Goal: Information Seeking & Learning: Learn about a topic

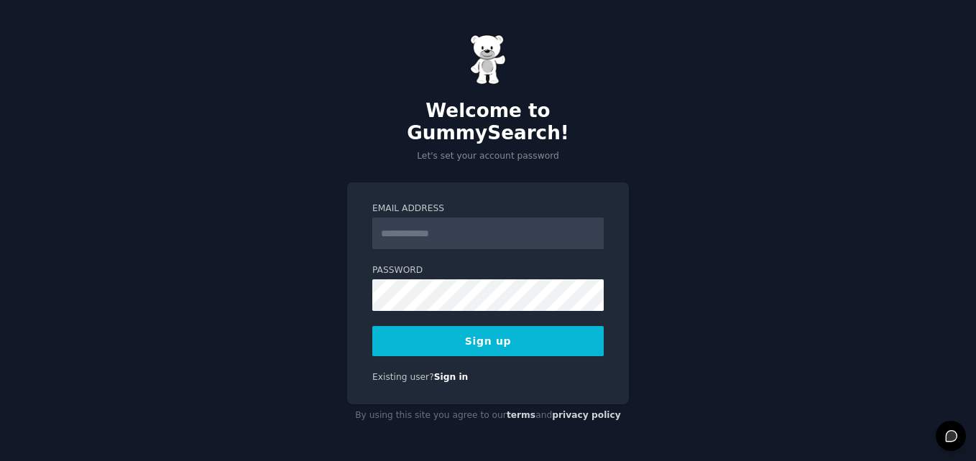
click at [435, 221] on input "Email Address" at bounding box center [487, 234] width 231 height 32
type input "**********"
click at [436, 333] on button "Sign up" at bounding box center [487, 341] width 231 height 30
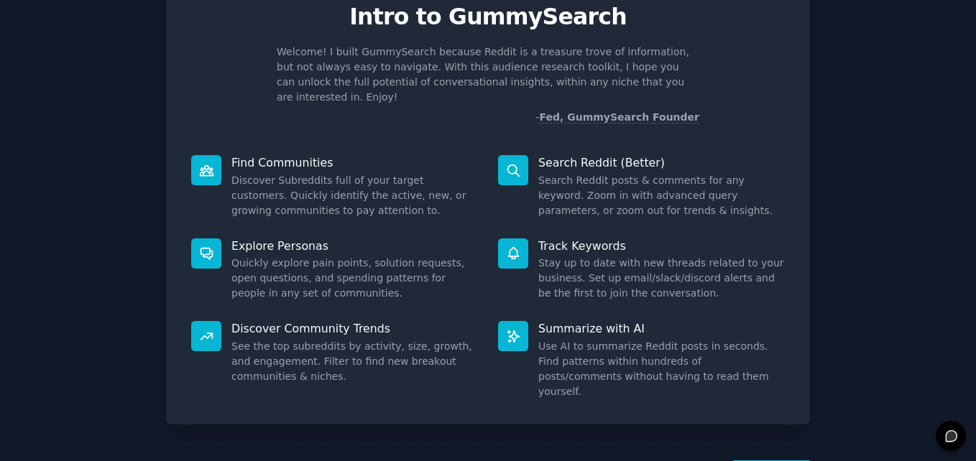
scroll to position [101, 0]
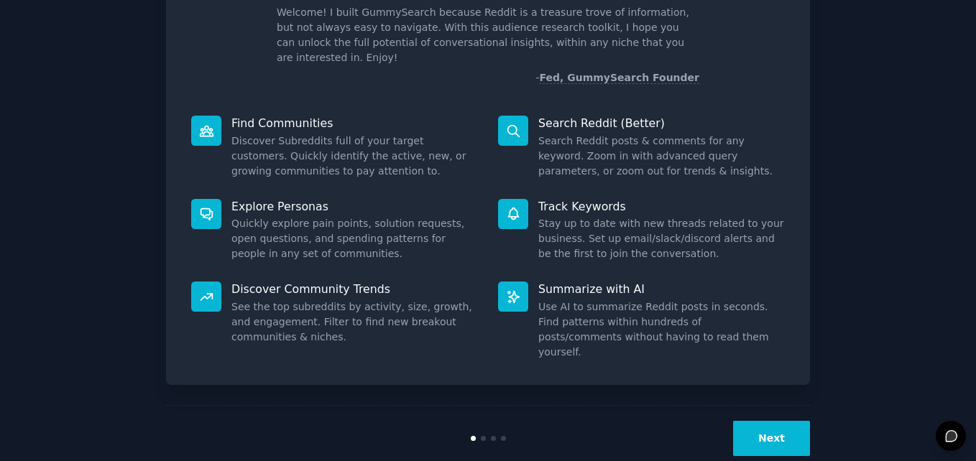
click at [753, 421] on button "Next" at bounding box center [771, 438] width 77 height 35
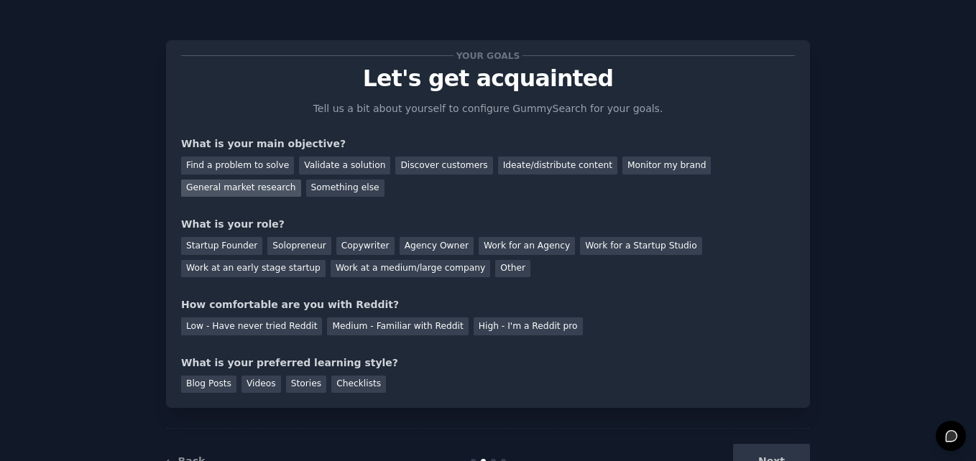
click at [301, 180] on div "General market research" at bounding box center [241, 189] width 120 height 18
click at [622, 163] on div "Monitor my brand" at bounding box center [666, 166] width 88 height 18
click at [249, 167] on div "Find a problem to solve" at bounding box center [237, 166] width 113 height 18
click at [299, 250] on div "Solopreneur" at bounding box center [298, 246] width 63 height 18
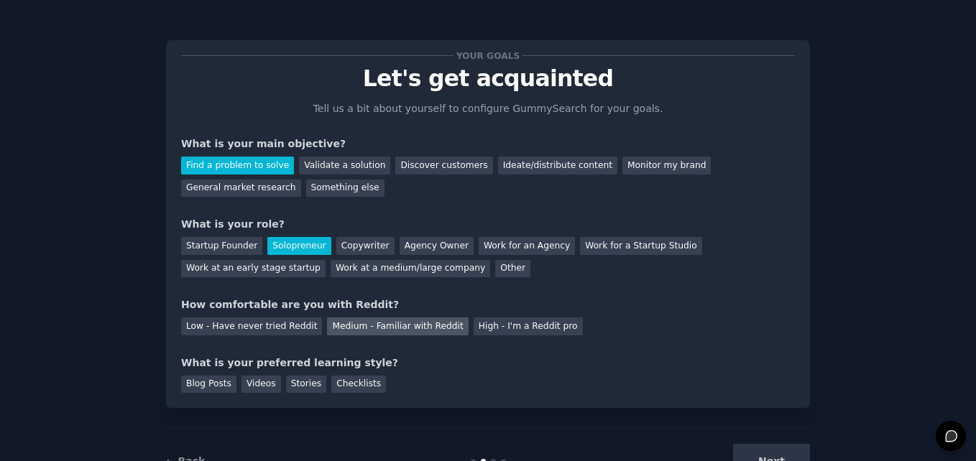
click at [335, 321] on div "Medium - Familiar with Reddit" at bounding box center [397, 327] width 141 height 18
click at [333, 383] on div "Checklists" at bounding box center [358, 385] width 55 height 18
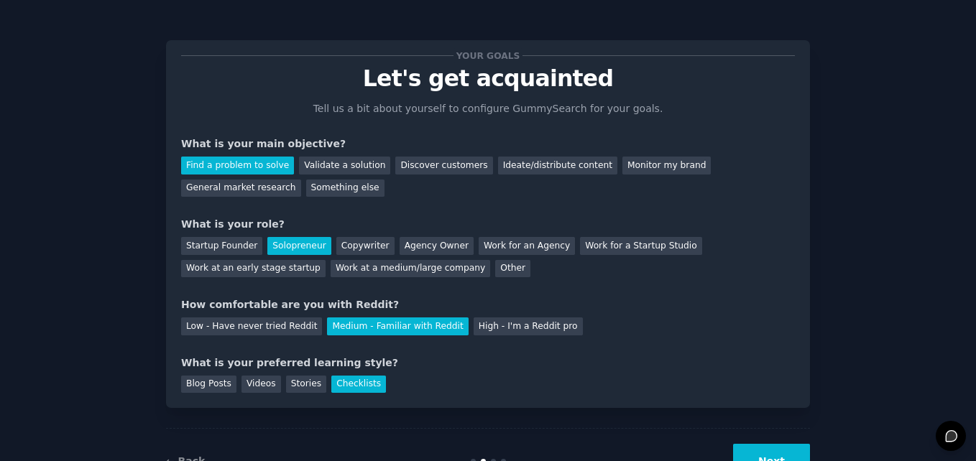
click at [755, 450] on button "Next" at bounding box center [771, 461] width 77 height 35
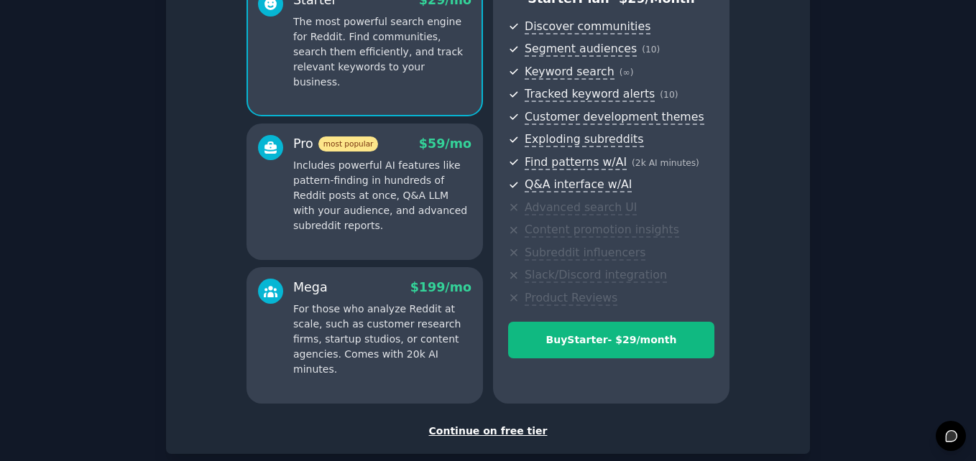
scroll to position [170, 0]
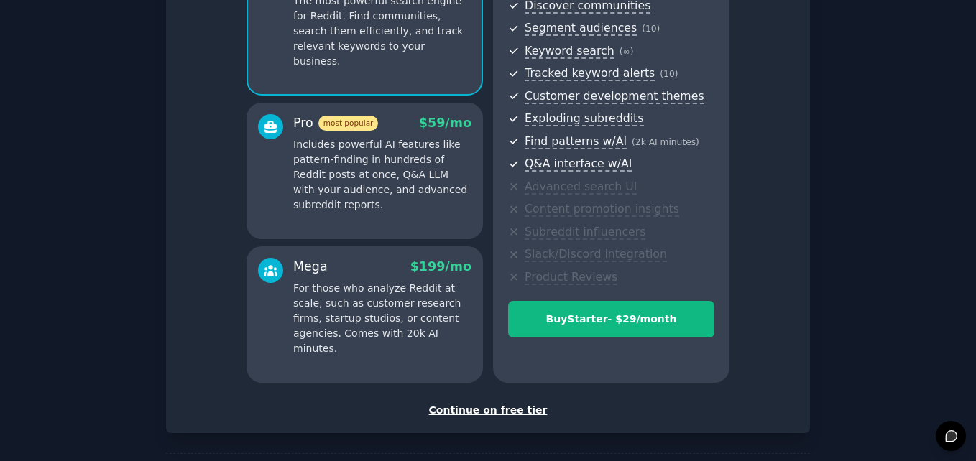
click at [503, 412] on div "Continue on free tier" at bounding box center [488, 410] width 614 height 15
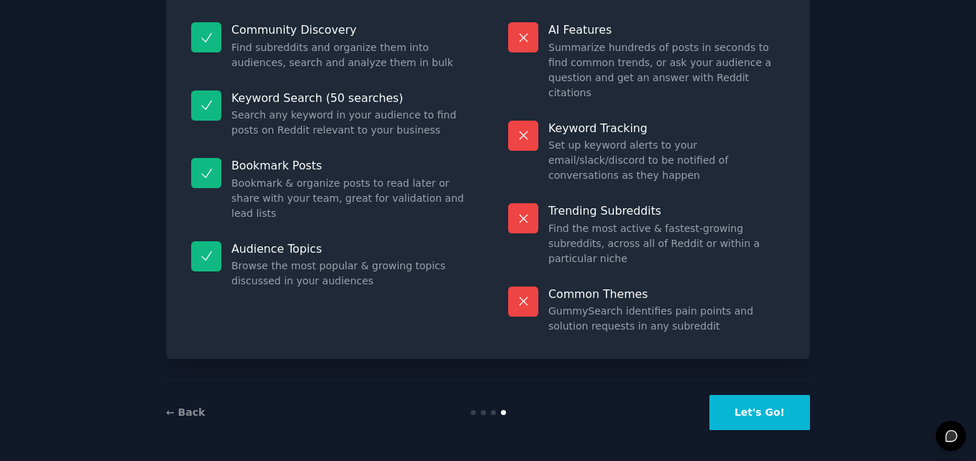
scroll to position [98, 0]
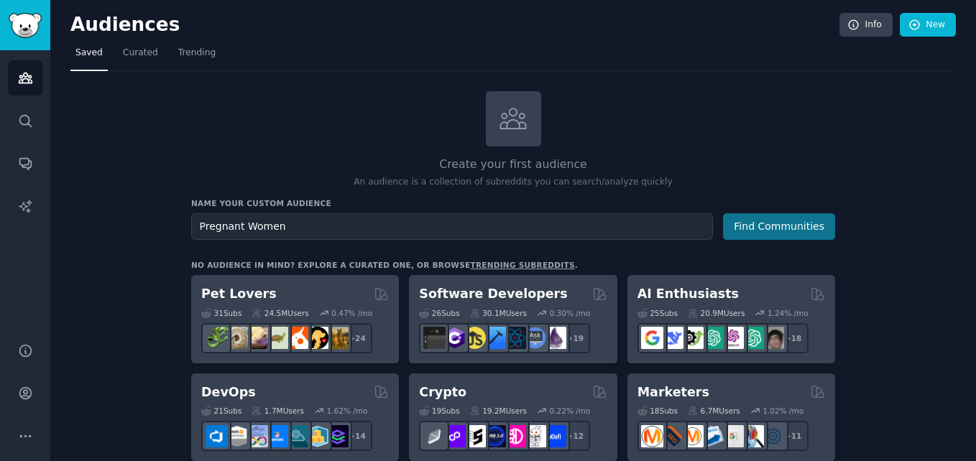
type input "Pregnant Women"
click at [795, 226] on button "Find Communities" at bounding box center [779, 226] width 112 height 27
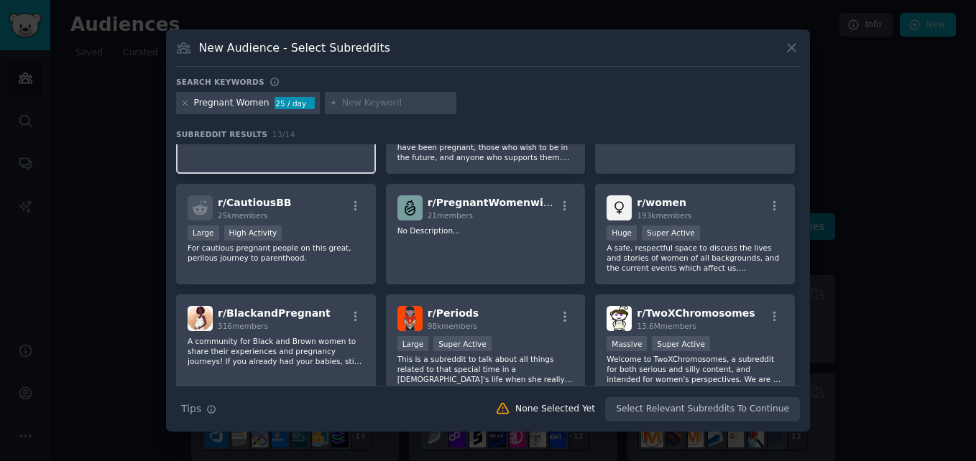
scroll to position [74, 0]
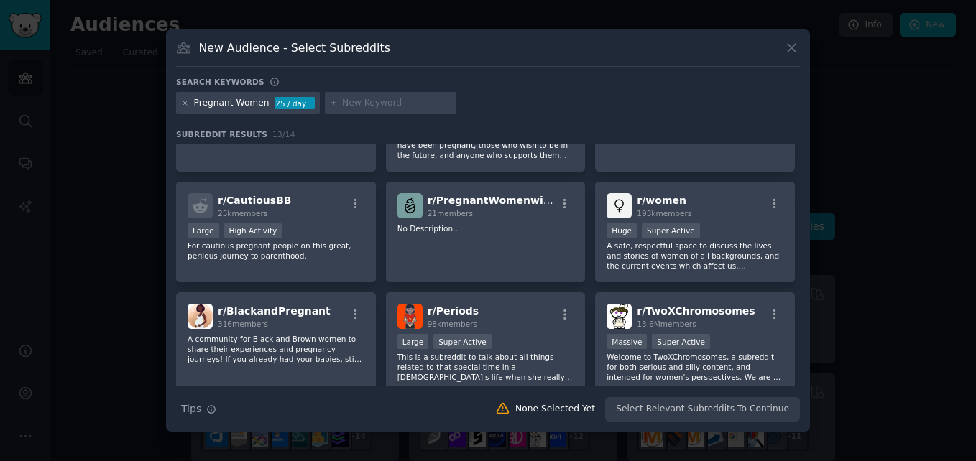
click at [366, 100] on input "text" at bounding box center [396, 103] width 109 height 13
type input "Doula"
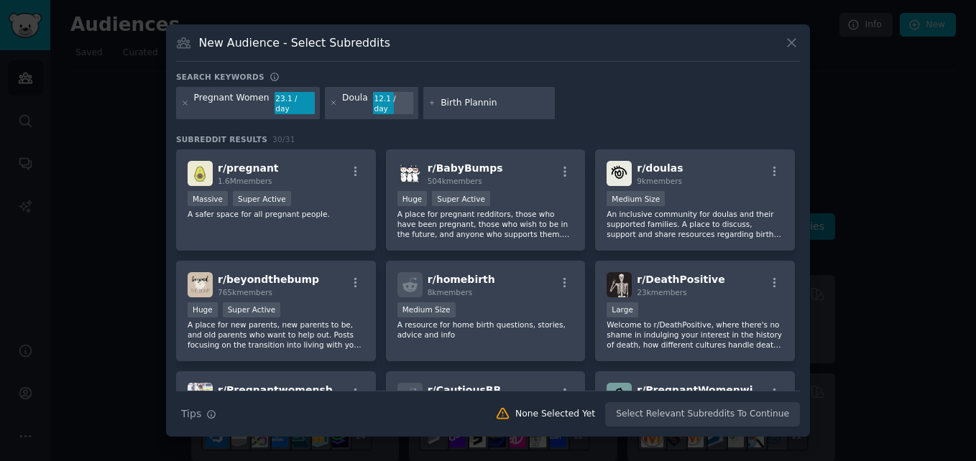
type input "Birth Planning"
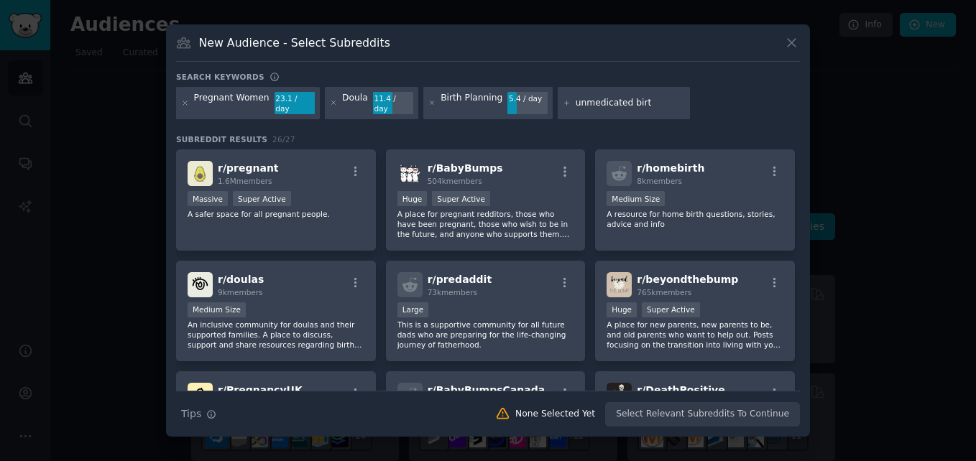
type input "unmedicated birth"
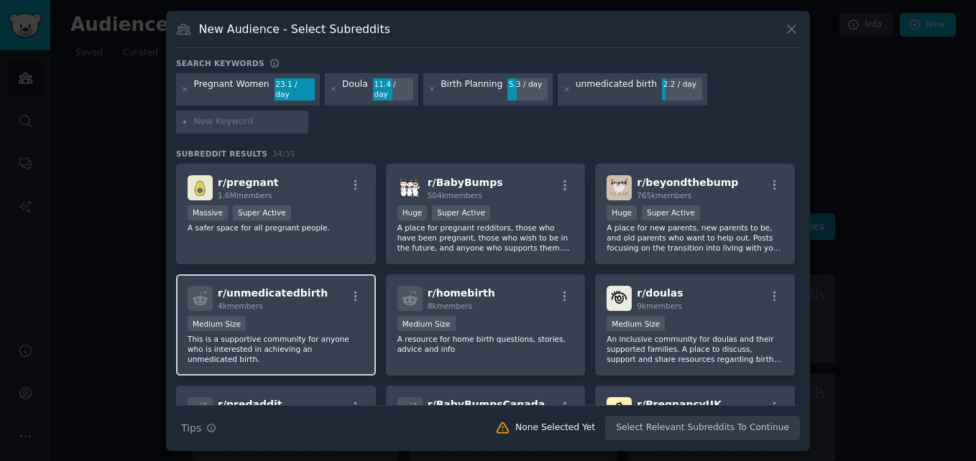
click at [314, 334] on p "This is a supportive community for anyone who is interested in achieving an unm…" at bounding box center [276, 349] width 177 height 30
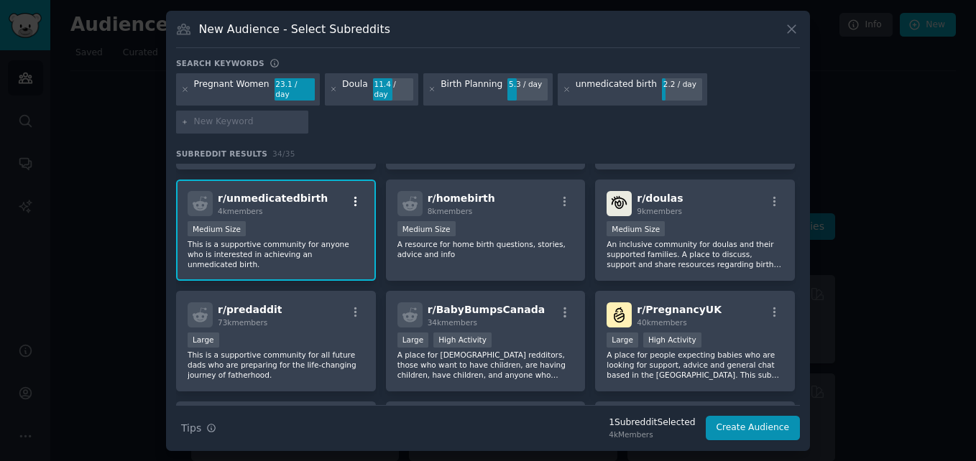
scroll to position [114, 0]
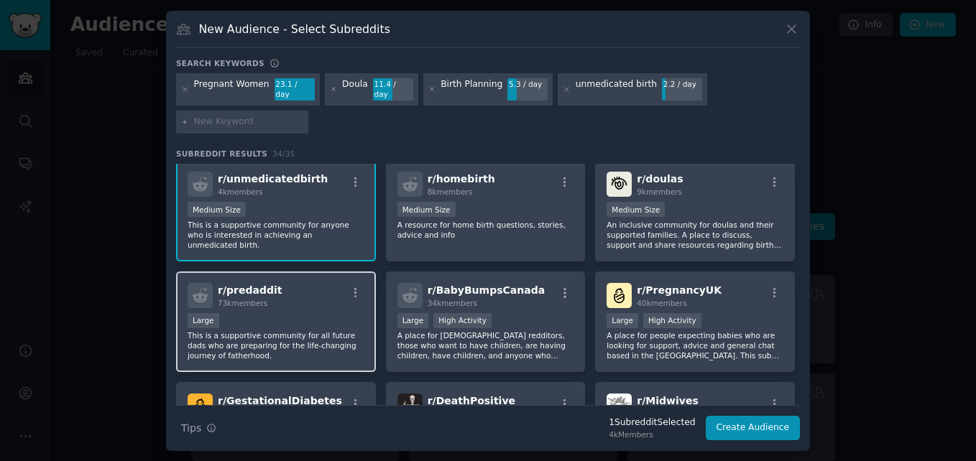
click at [301, 297] on div "r/ predaddit 73k members" at bounding box center [276, 295] width 177 height 25
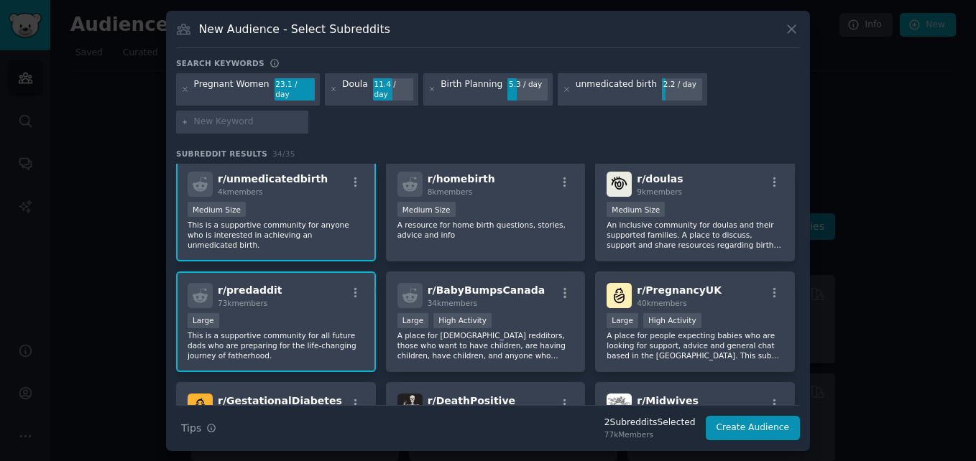
click at [300, 295] on div "r/ predaddit 73k members" at bounding box center [276, 295] width 177 height 25
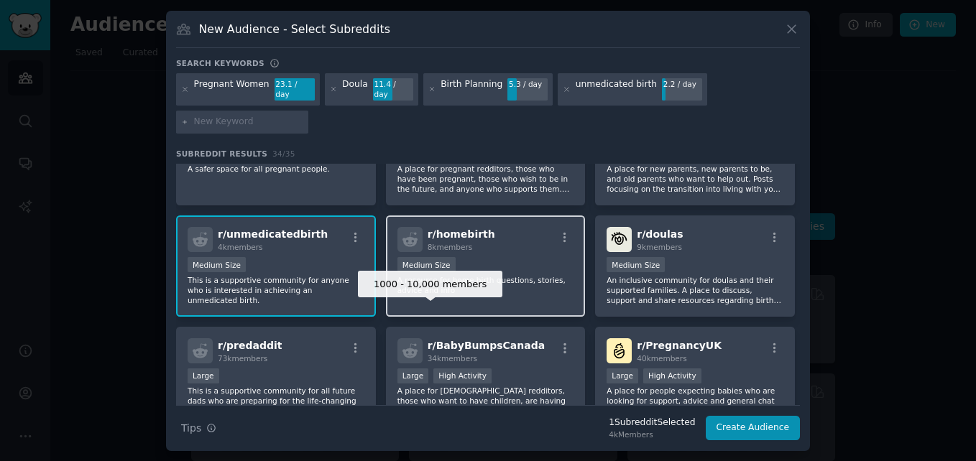
scroll to position [60, 0]
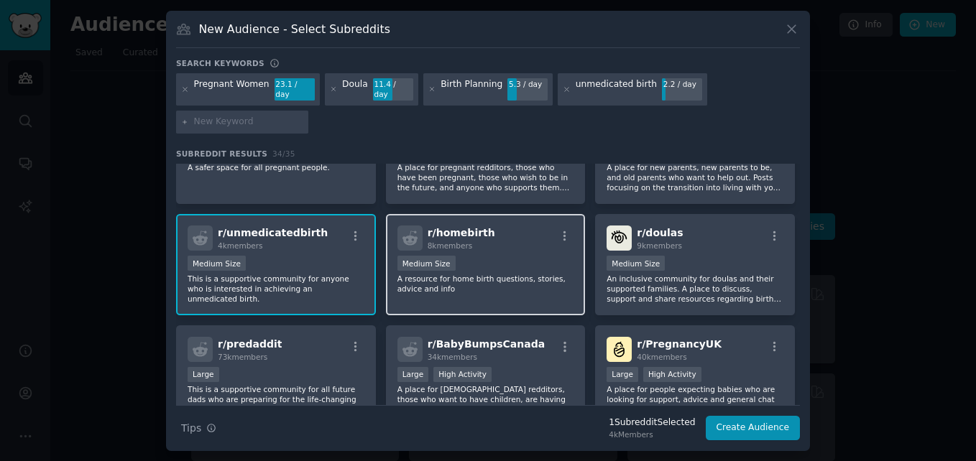
click at [424, 287] on p "A resource for home birth questions, stories, advice and info" at bounding box center [485, 284] width 177 height 20
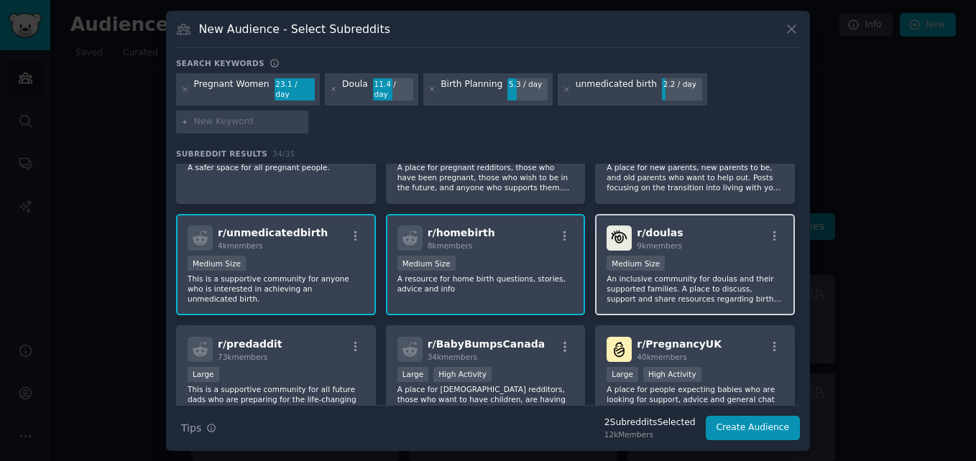
click at [603, 282] on div "r/ doulas 9k members Medium Size An inclusive community for doulas and their su…" at bounding box center [695, 264] width 200 height 101
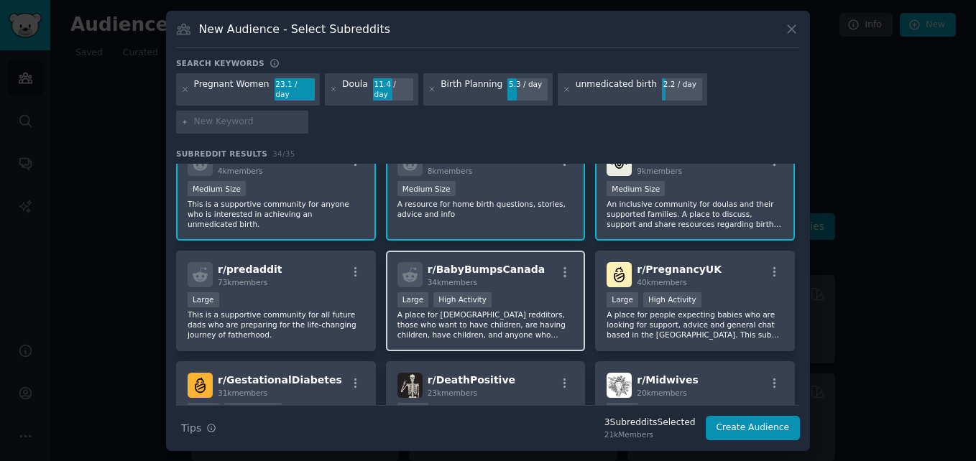
scroll to position [136, 0]
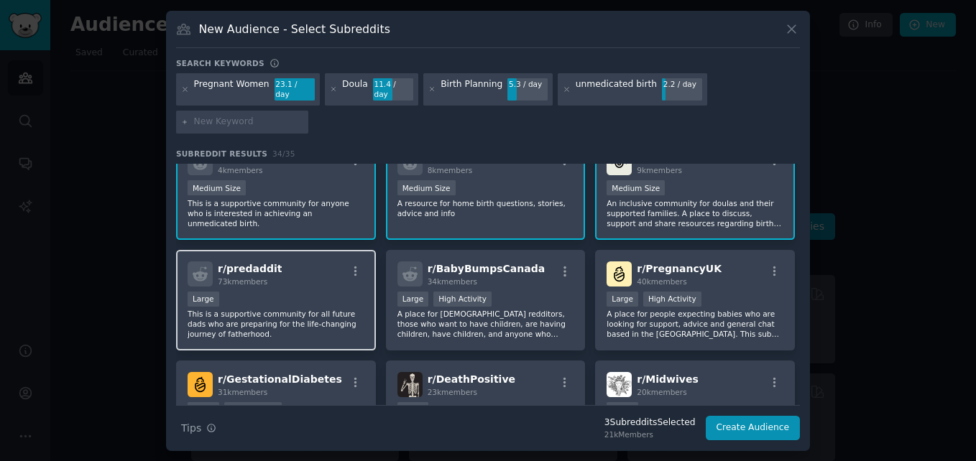
click at [274, 297] on div "Large" at bounding box center [276, 301] width 177 height 18
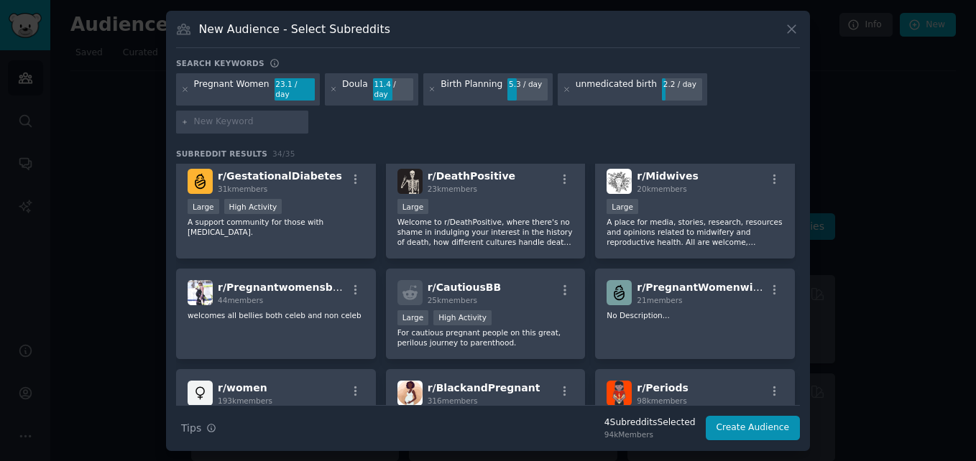
scroll to position [341, 0]
click at [386, 327] on div "r/ CautiousBB 25k members Large High Activity For cautious pregnant people on t…" at bounding box center [486, 312] width 200 height 91
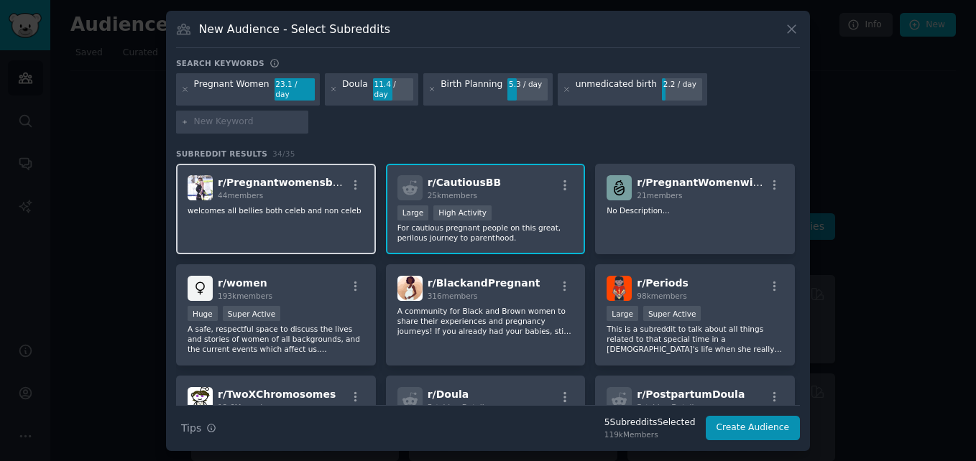
scroll to position [445, 0]
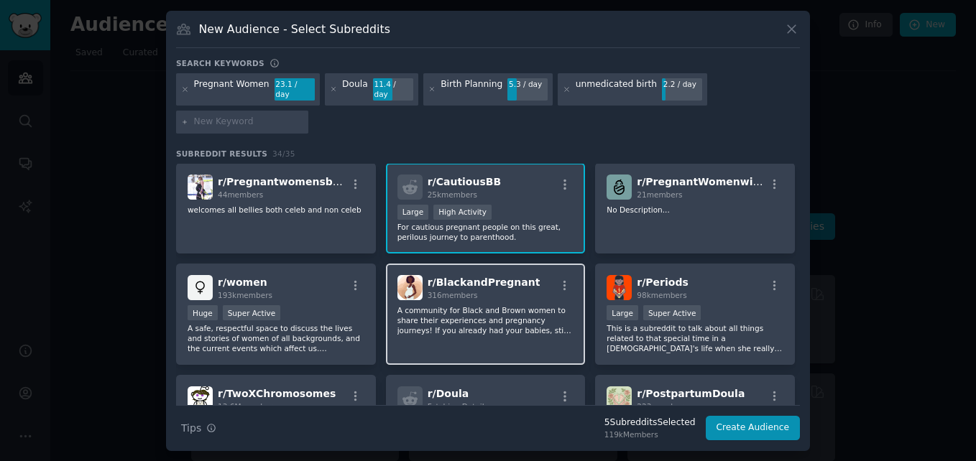
click at [456, 333] on div "r/ BlackandPregnant 316 members A community for Black and Brown women to share …" at bounding box center [486, 314] width 200 height 101
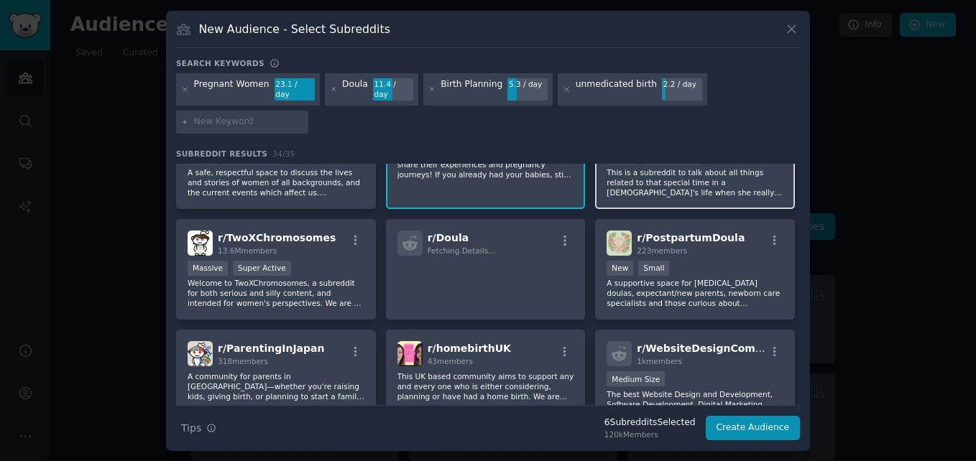
scroll to position [601, 0]
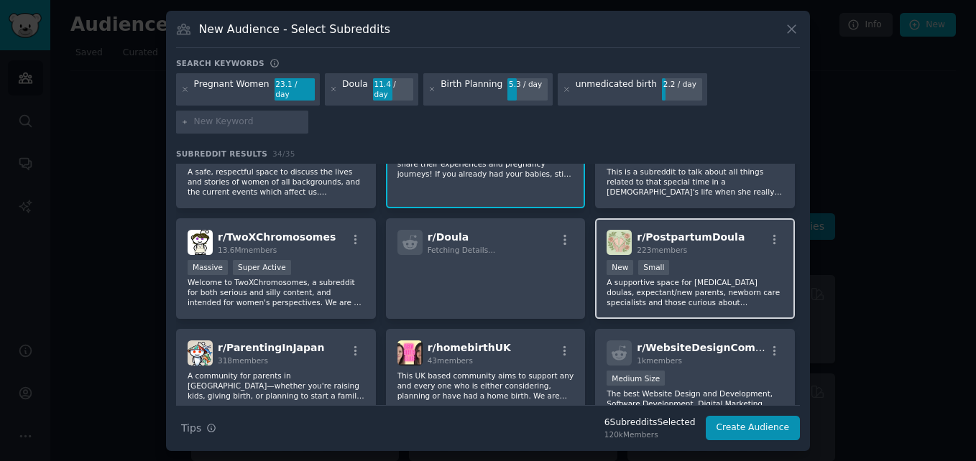
click at [596, 288] on div "r/ PostpartumDoula 223 members New Small A supportive space for postpartum doul…" at bounding box center [695, 268] width 200 height 101
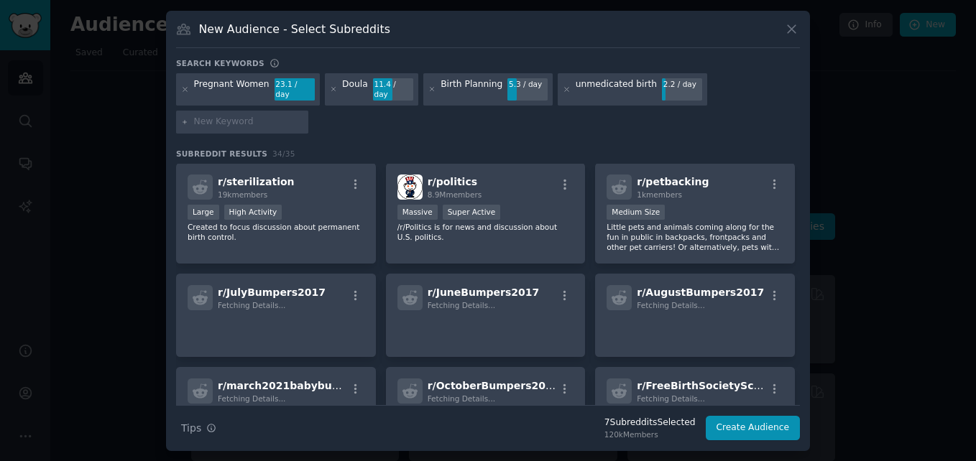
scroll to position [880, 0]
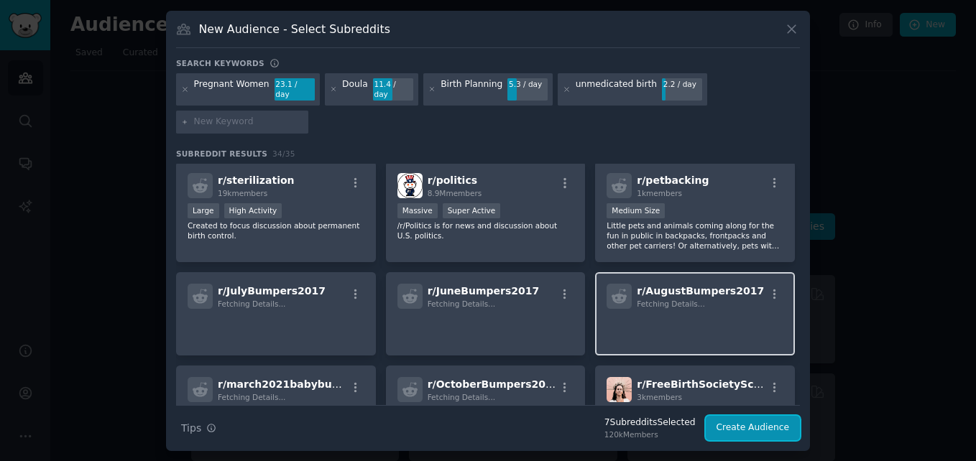
drag, startPoint x: 732, startPoint y: 417, endPoint x: 675, endPoint y: 302, distance: 128.2
click at [675, 302] on div "Search keywords Pregnant Women 23.1 / day Doula 11.4 / day Birth Planning 5.3 /…" at bounding box center [488, 249] width 624 height 383
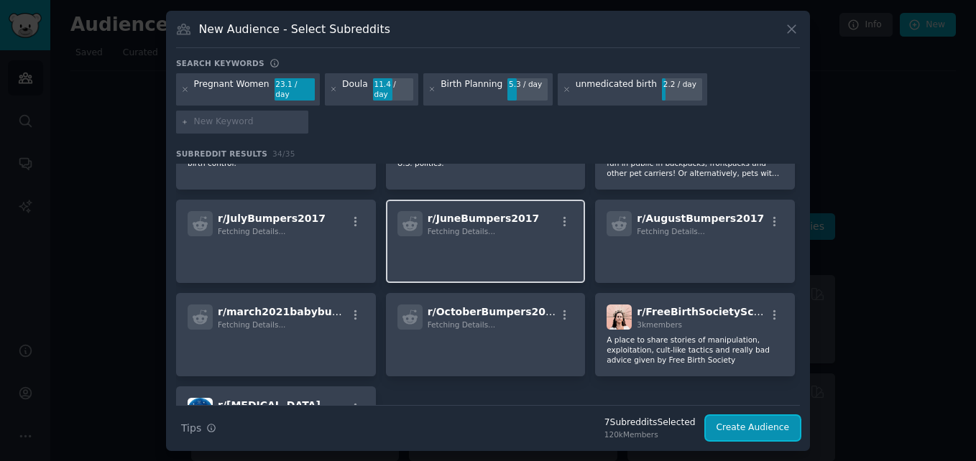
scroll to position [955, 0]
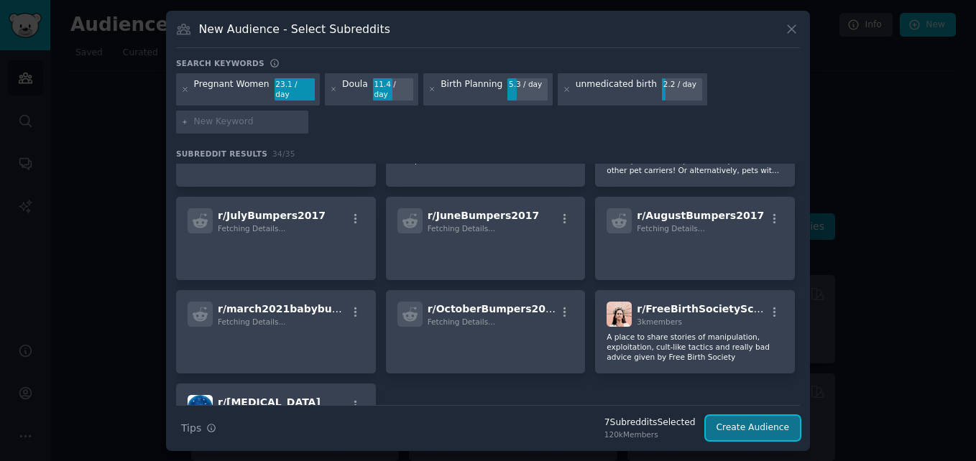
click at [749, 420] on button "Create Audience" at bounding box center [752, 428] width 95 height 24
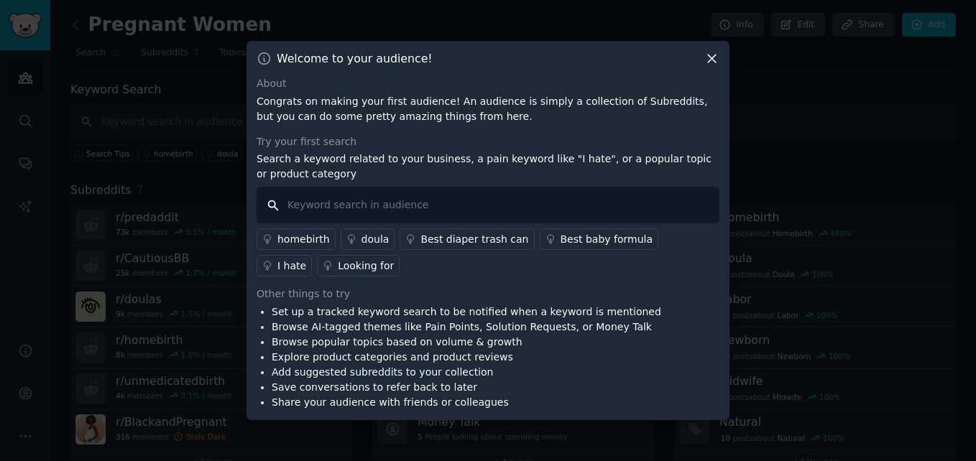
click at [438, 192] on input "text" at bounding box center [487, 205] width 463 height 37
type input "I hate"
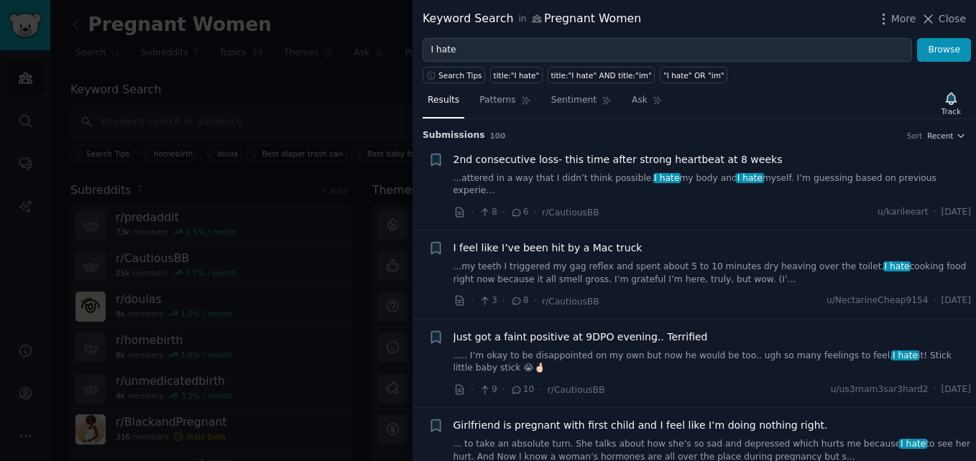
click at [626, 205] on div "· 8 · 6 · r/CautiousBB u/karileeart · Tue 10/7/2025" at bounding box center [712, 212] width 518 height 15
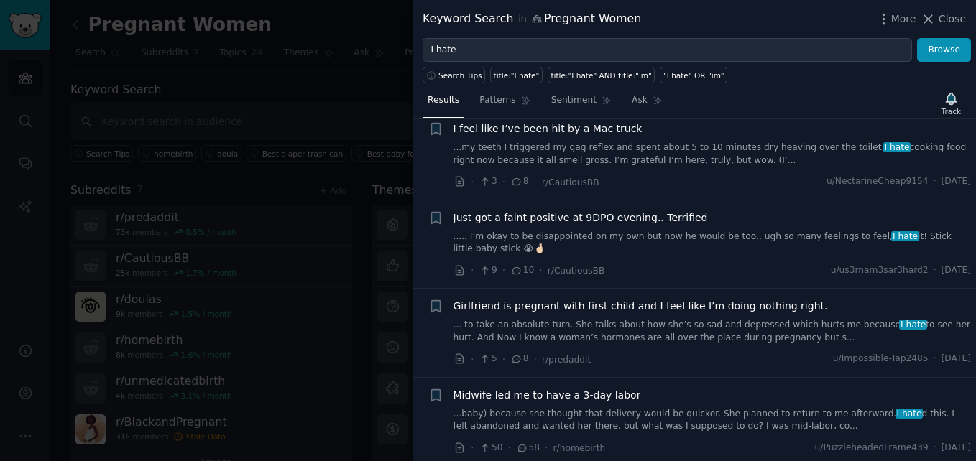
scroll to position [121, 0]
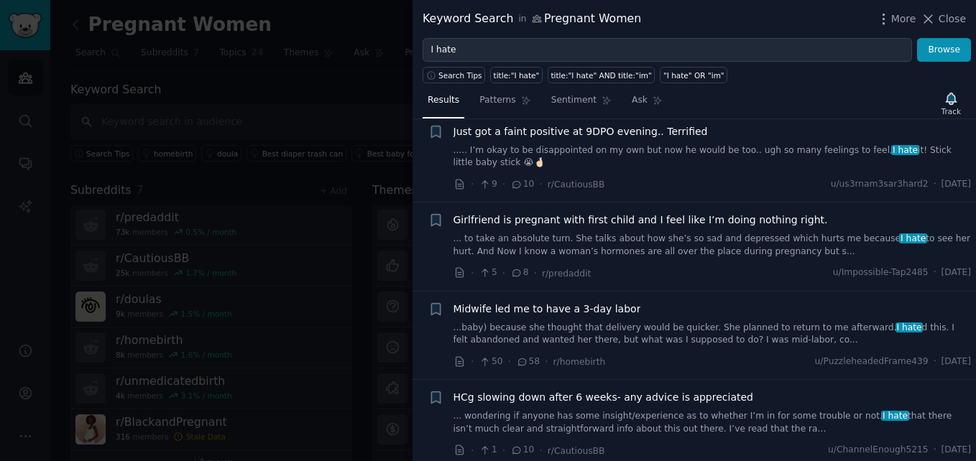
click at [634, 322] on link "...baby) because she thought that delivery would be quicker. She planned to ret…" at bounding box center [712, 334] width 518 height 25
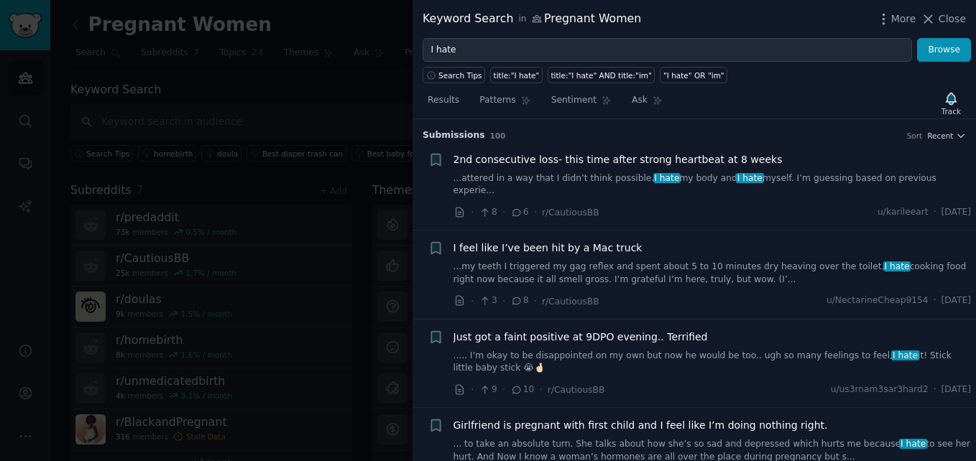
click at [653, 175] on span "I hate" at bounding box center [667, 178] width 28 height 10
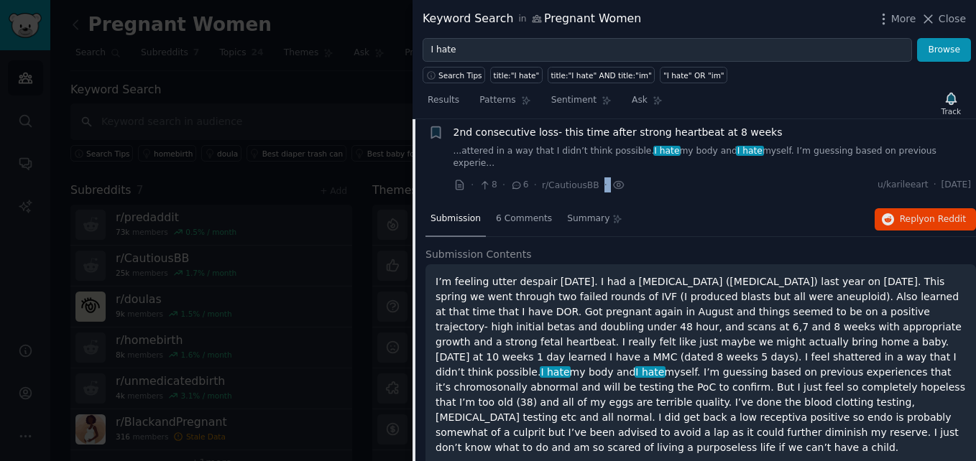
scroll to position [29, 0]
click at [780, 295] on p "I’m feeling utter despair today. I had a miscarriage (blighted ovum) last year …" at bounding box center [700, 363] width 530 height 181
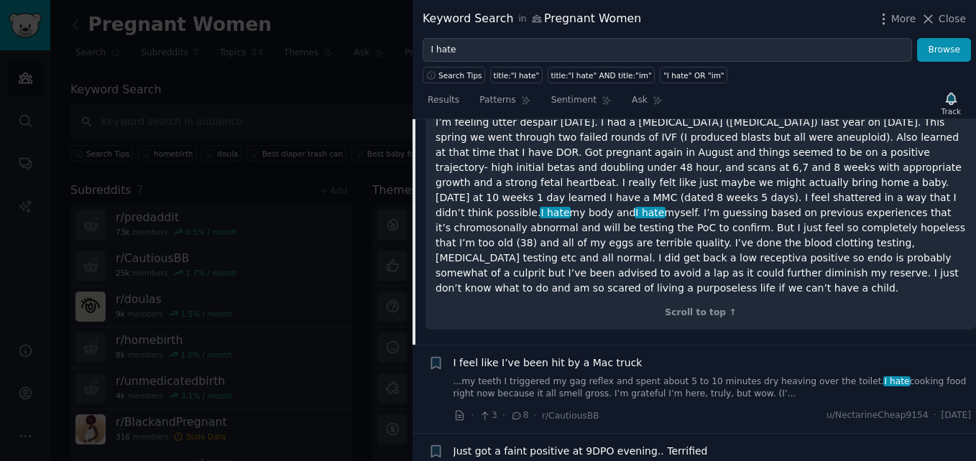
scroll to position [193, 0]
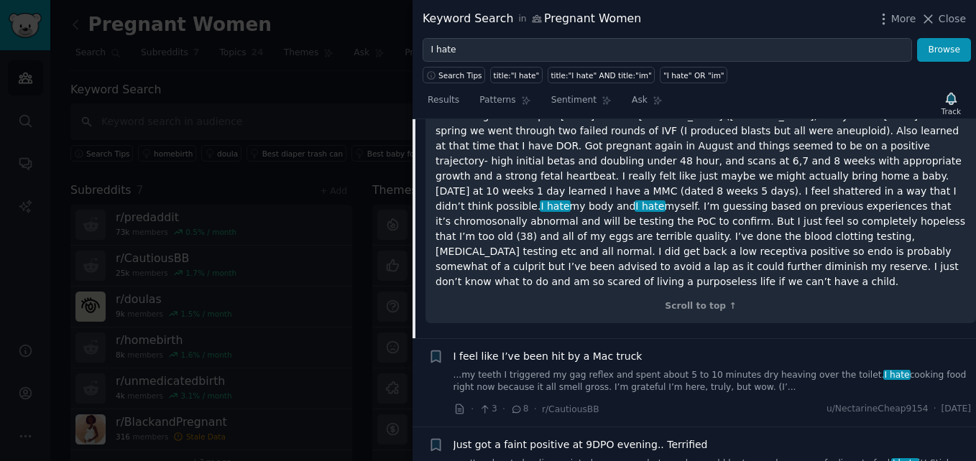
click at [723, 369] on link "...my teeth I triggered my gag reflex and spent about 5 to 10 minutes dry heavi…" at bounding box center [712, 381] width 518 height 25
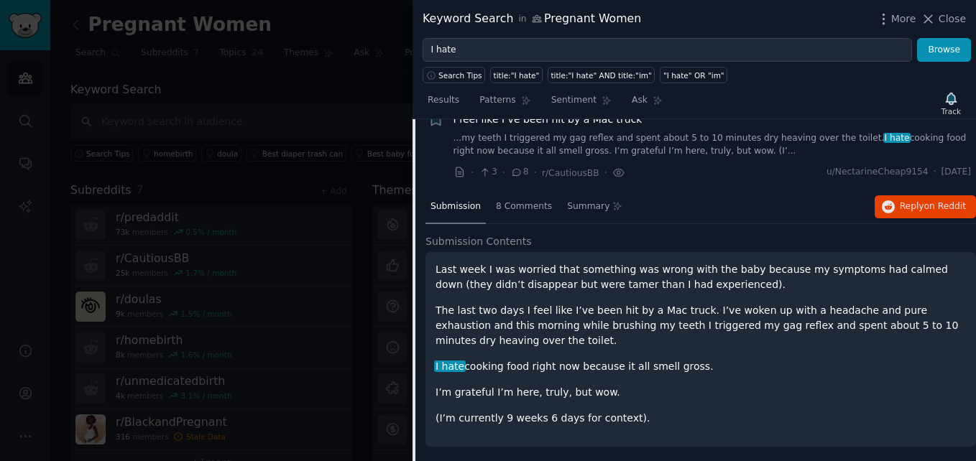
scroll to position [99, 0]
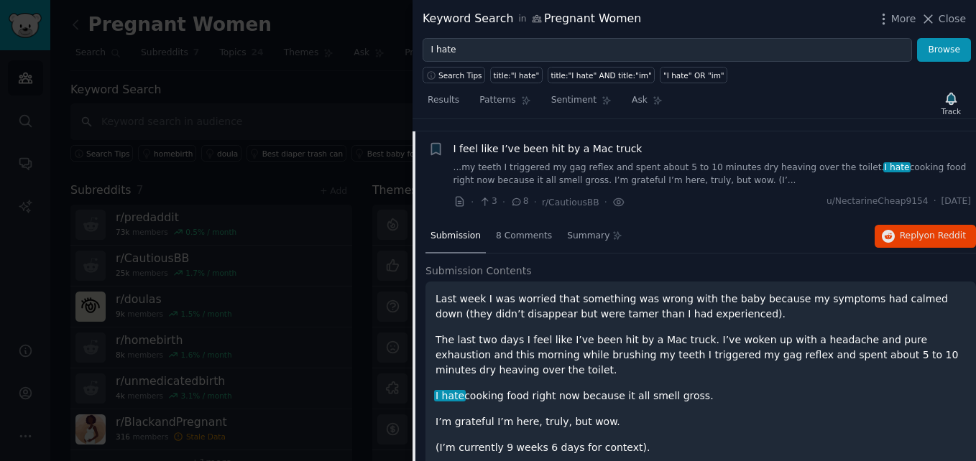
click at [547, 334] on p "The last two days I feel like I’ve been hit by a Mac truck. I’ve woken up with …" at bounding box center [700, 355] width 530 height 45
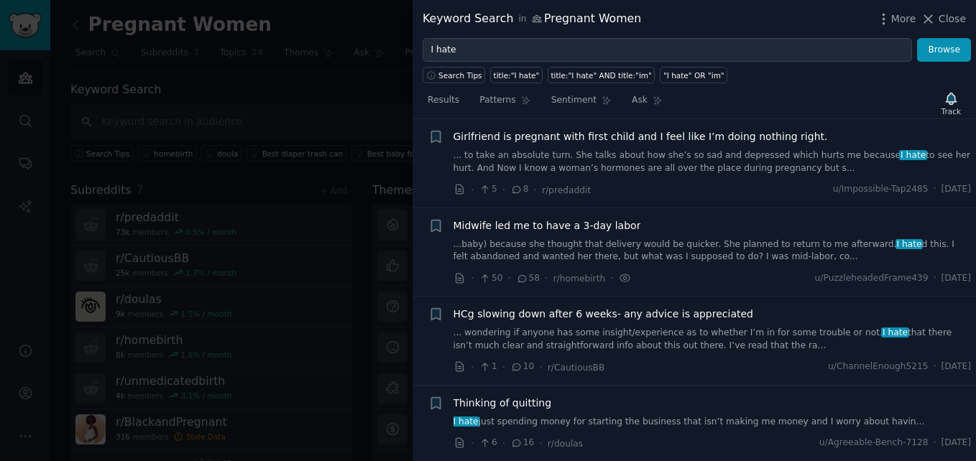
scroll to position [561, 0]
click at [539, 359] on span "·" at bounding box center [540, 366] width 3 height 15
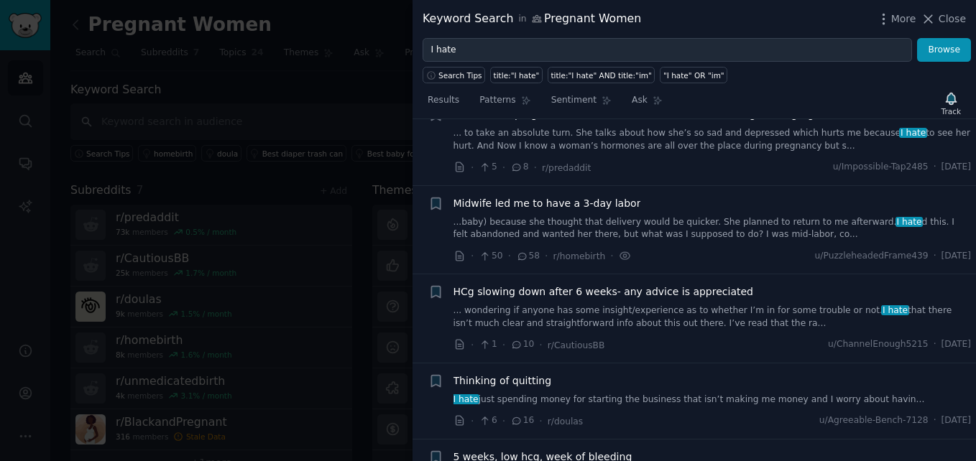
scroll to position [584, 0]
click at [560, 303] on link "... wondering if anyone has some insight/experience as to whether I’m in for so…" at bounding box center [712, 315] width 518 height 25
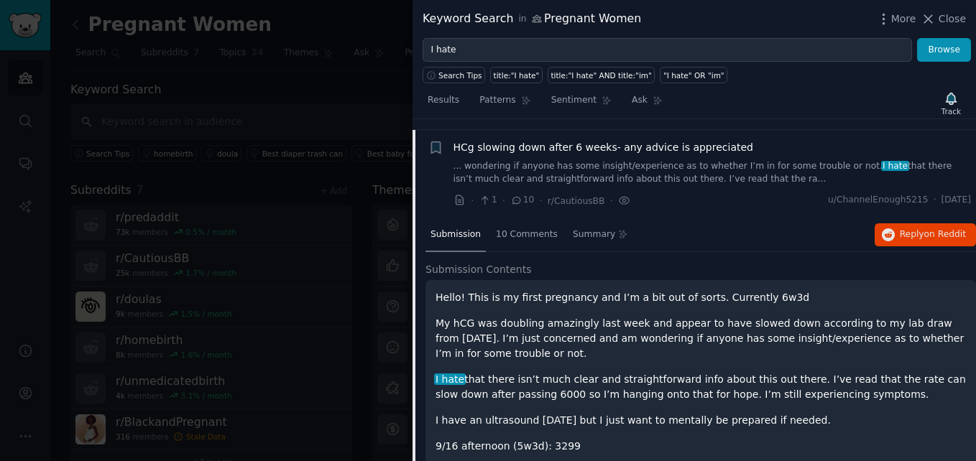
scroll to position [453, 0]
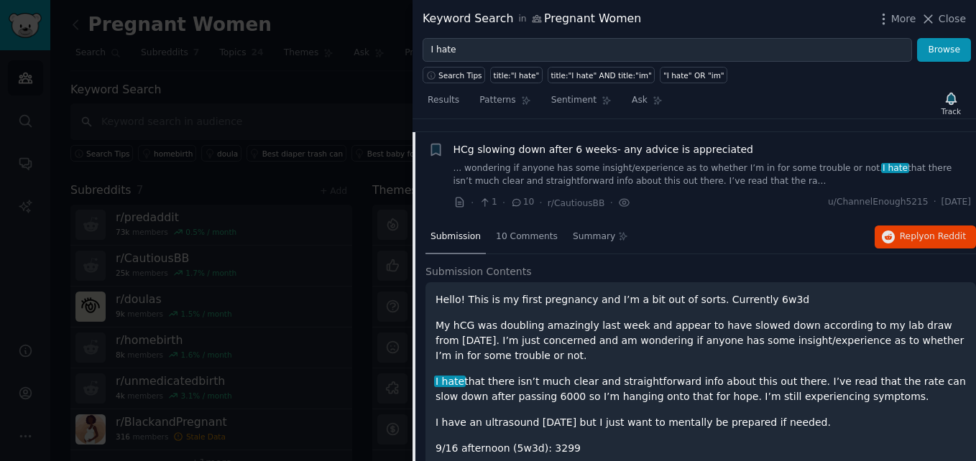
click at [582, 162] on link "... wondering if anyone has some insight/experience as to whether I’m in for so…" at bounding box center [712, 174] width 518 height 25
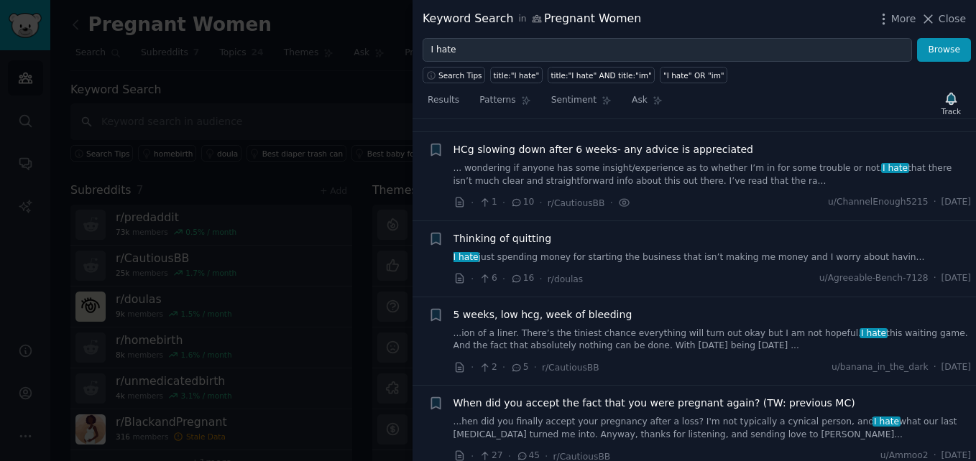
scroll to position [454, 0]
click at [607, 232] on div "Thinking of quitting" at bounding box center [712, 238] width 518 height 15
click at [614, 251] on link "I hate just spending money for starting the business that isn’t making me money…" at bounding box center [712, 257] width 518 height 13
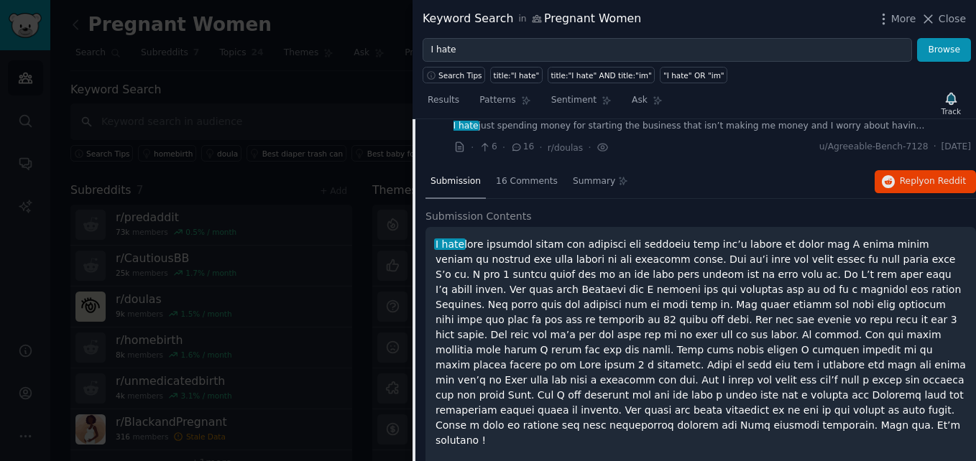
scroll to position [585, 0]
click at [643, 312] on p "I hate" at bounding box center [700, 341] width 530 height 211
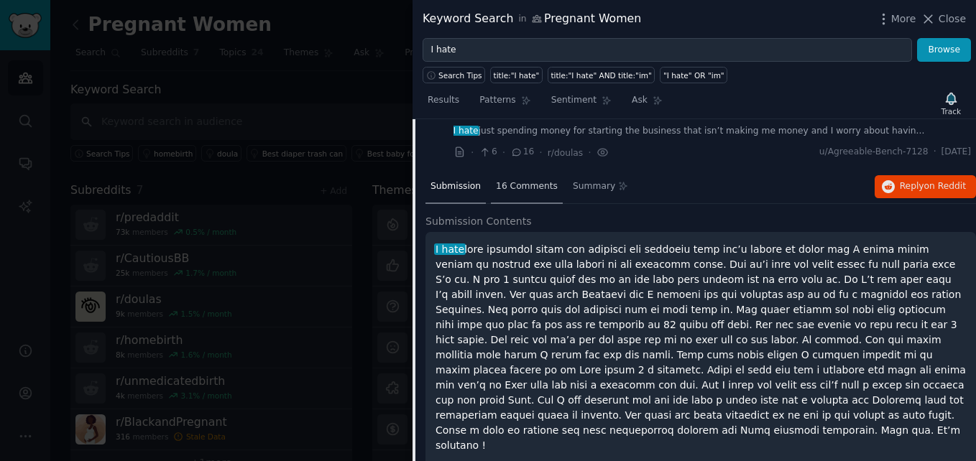
click at [516, 180] on span "16 Comments" at bounding box center [527, 186] width 62 height 13
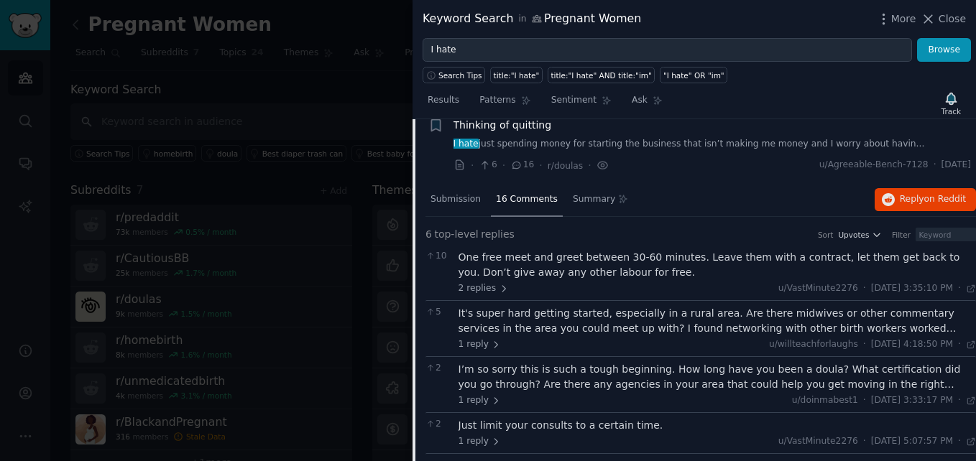
scroll to position [566, 0]
click at [573, 194] on span "Summary" at bounding box center [594, 200] width 42 height 13
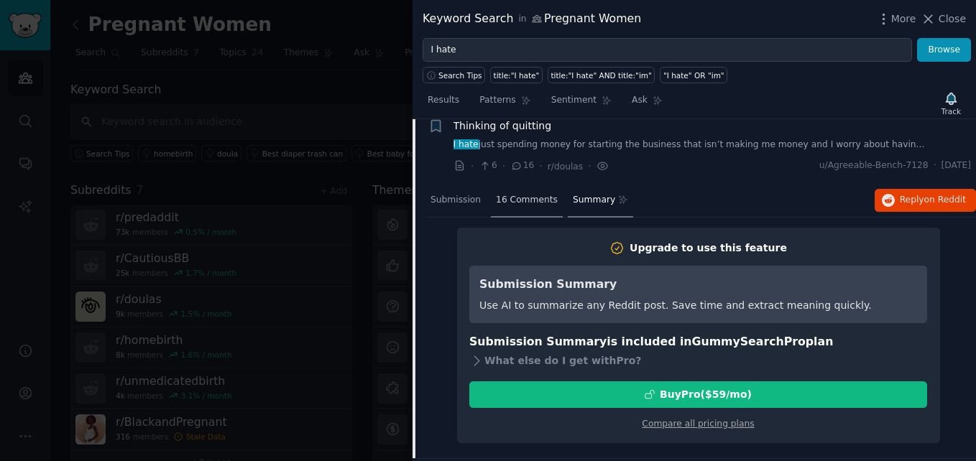
click at [522, 194] on span "16 Comments" at bounding box center [527, 200] width 62 height 13
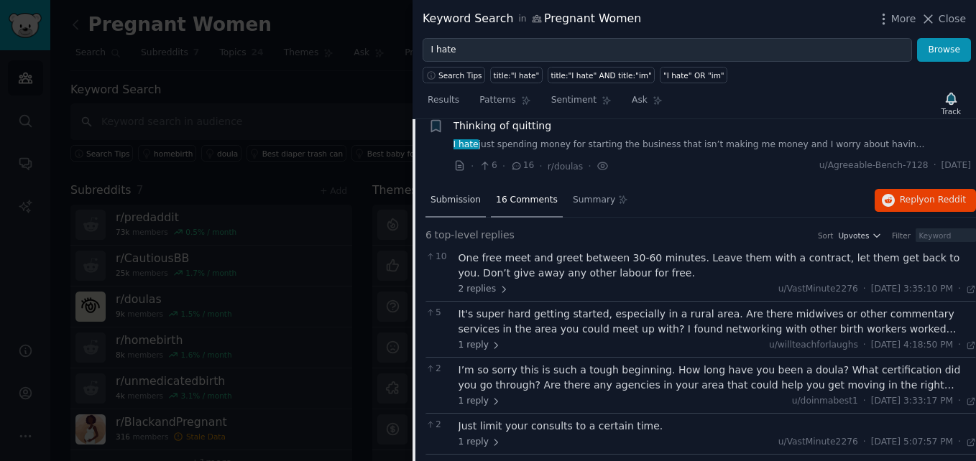
click at [460, 194] on span "Submission" at bounding box center [455, 200] width 50 height 13
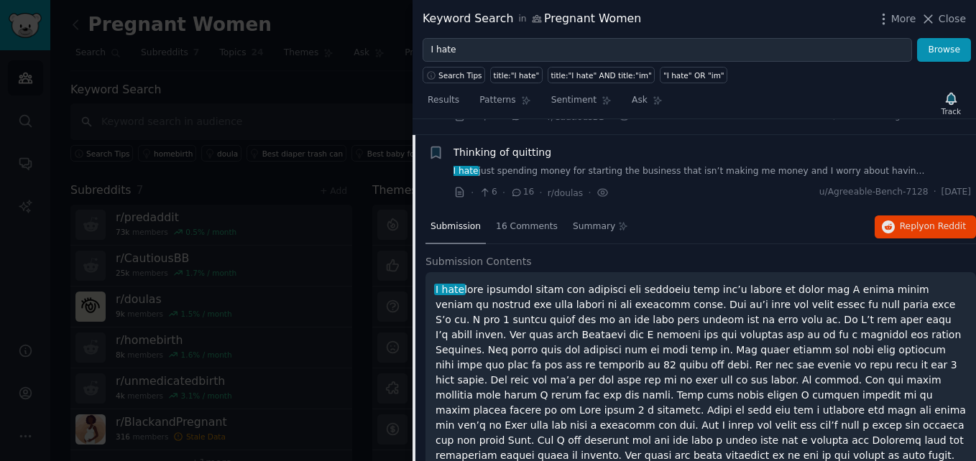
scroll to position [541, 0]
click at [638, 323] on p "I hate" at bounding box center [700, 386] width 530 height 211
click at [650, 144] on div "Thinking of quitting" at bounding box center [712, 151] width 518 height 15
click at [650, 164] on link "I hate just spending money for starting the business that isn’t making me money…" at bounding box center [712, 170] width 518 height 13
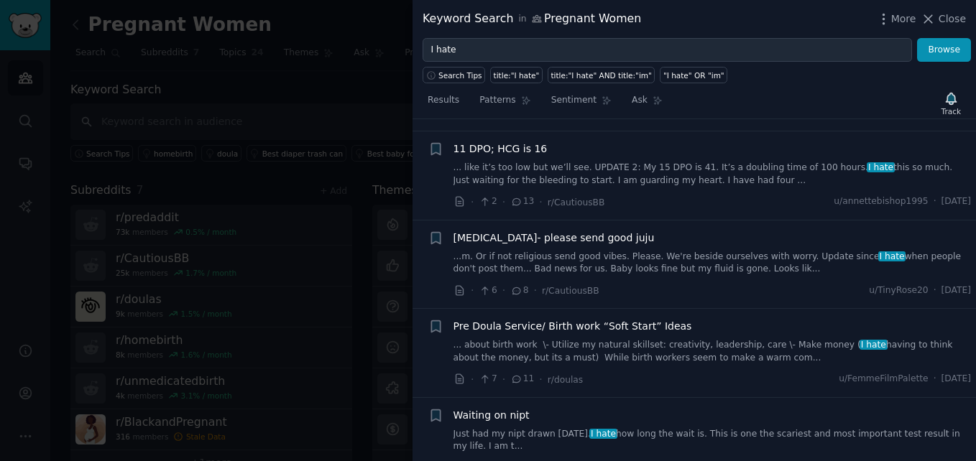
scroll to position [1063, 0]
click at [698, 338] on link "... about birth work \- Utilize my natural skillset: creativity, leadership, ca…" at bounding box center [712, 350] width 518 height 25
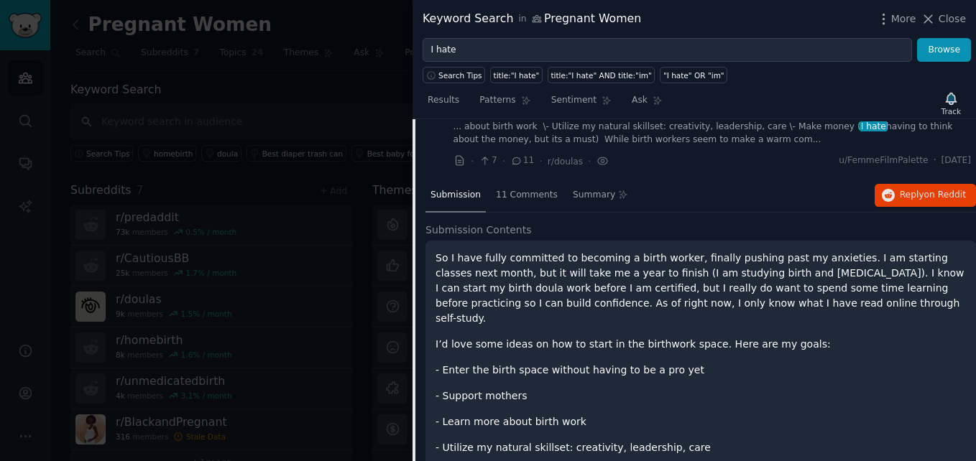
scroll to position [1280, 0]
click at [517, 190] on span "11 Comments" at bounding box center [527, 196] width 62 height 13
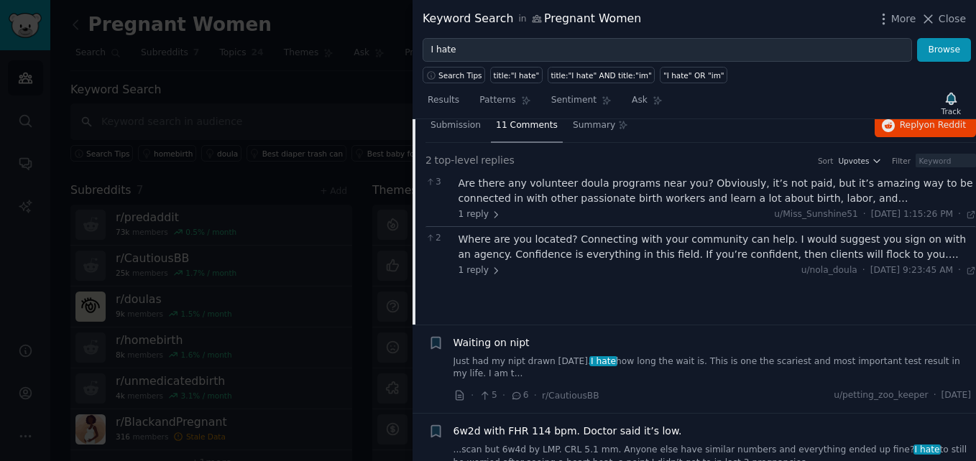
scroll to position [1351, 0]
click at [680, 179] on div "Are there any volunteer doula programs near you? Obviously, it’s not paid, but …" at bounding box center [717, 190] width 518 height 30
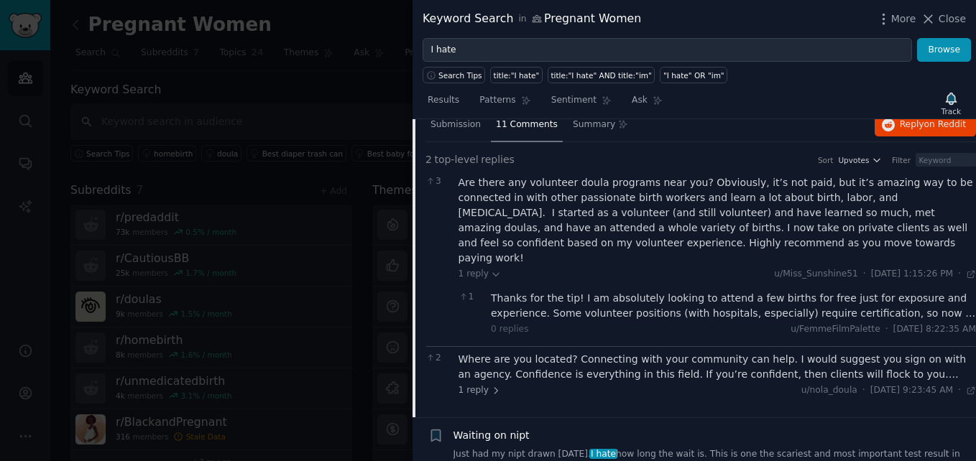
click at [634, 352] on div "Where are you located? Connecting with your community can help. I would suggest…" at bounding box center [717, 367] width 518 height 30
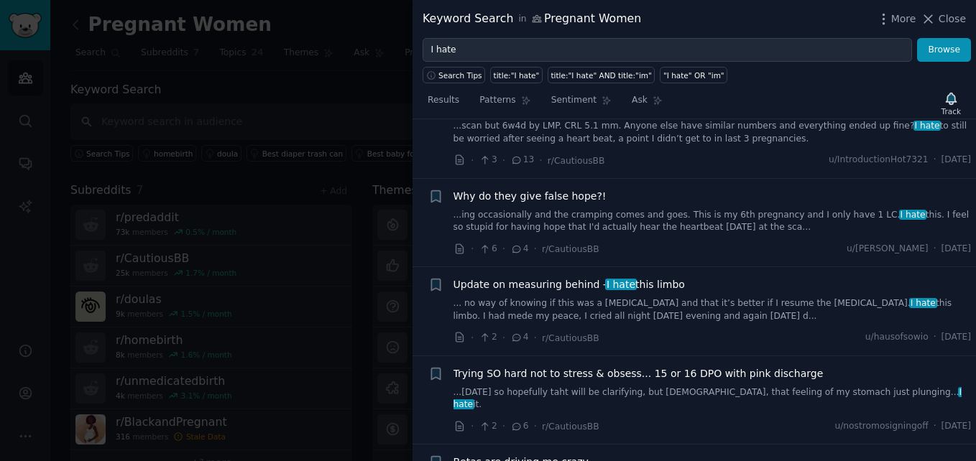
scroll to position [1893, 0]
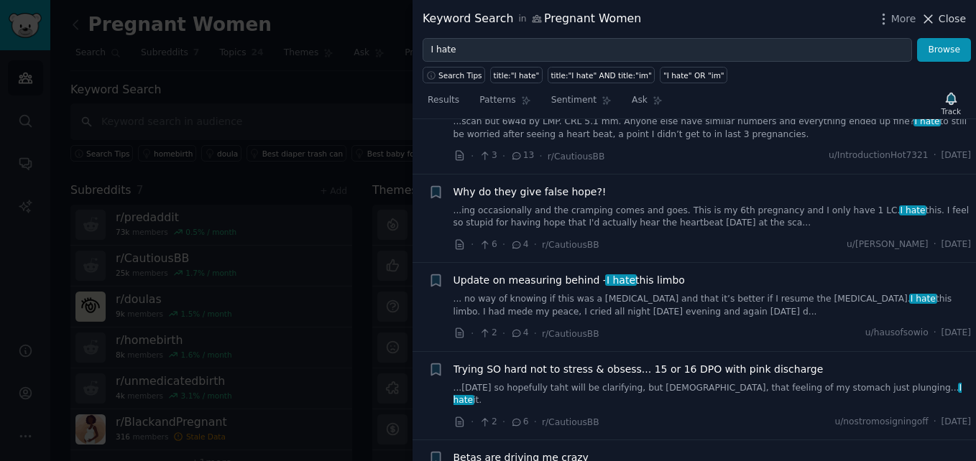
click at [943, 19] on span "Close" at bounding box center [951, 18] width 27 height 15
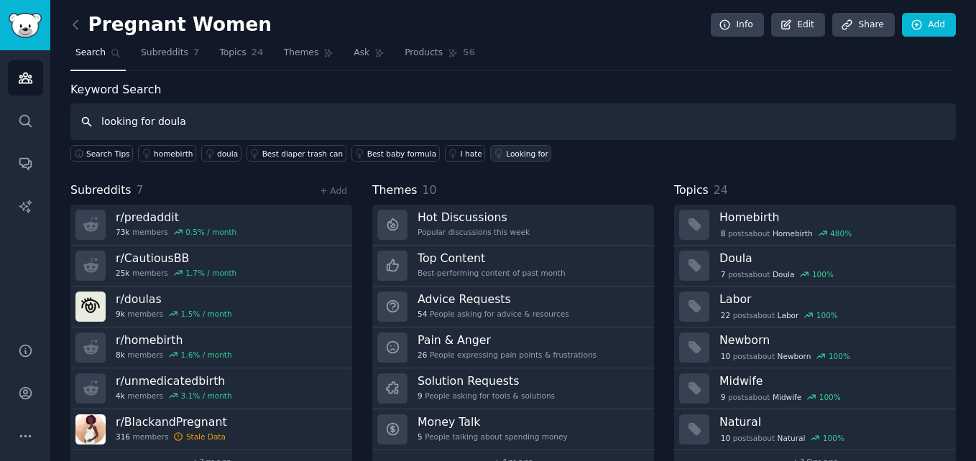
type input "looking for doula"
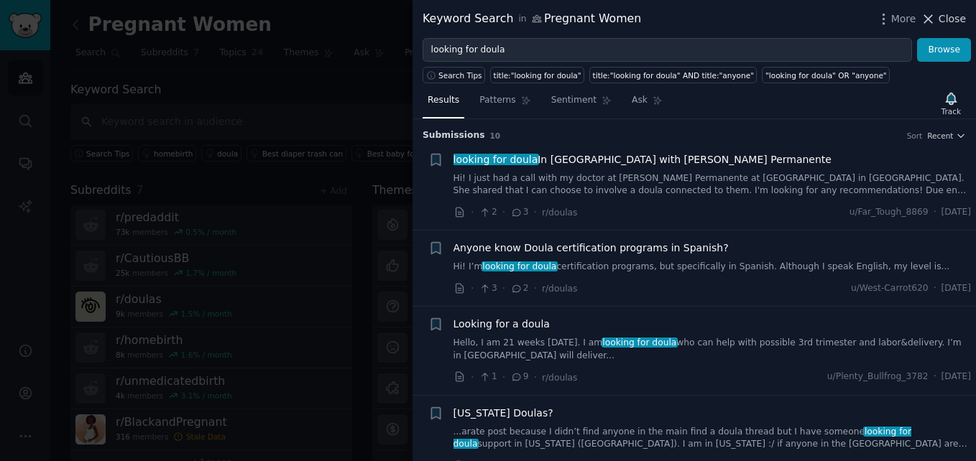
drag, startPoint x: 934, startPoint y: 20, endPoint x: 931, endPoint y: 11, distance: 9.8
click at [931, 11] on icon at bounding box center [927, 18] width 15 height 15
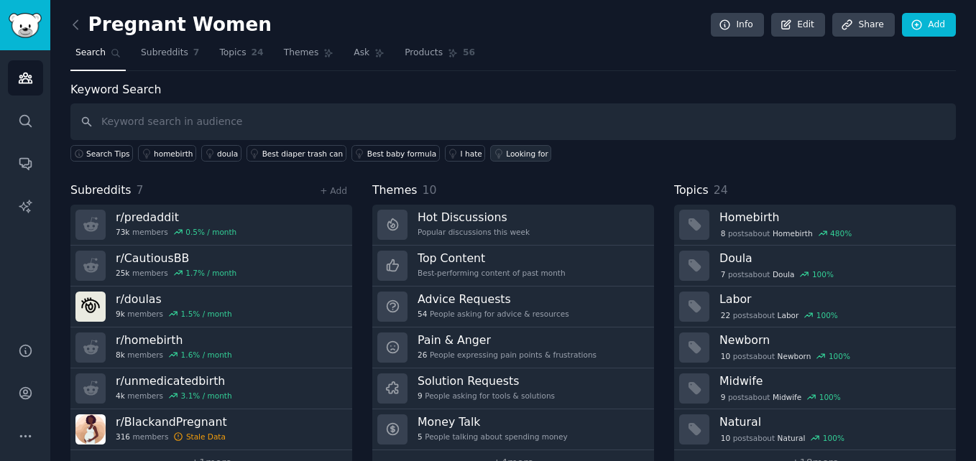
click at [506, 152] on div "Looking for" at bounding box center [527, 154] width 42 height 10
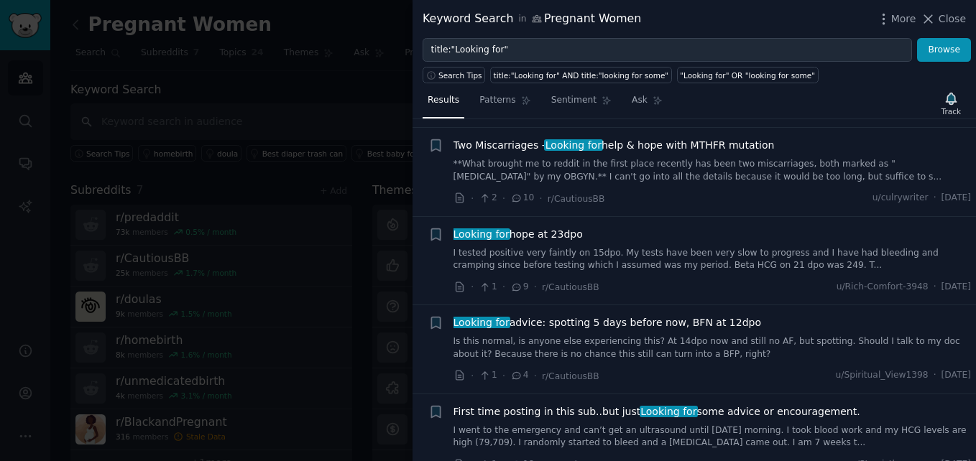
scroll to position [1325, 0]
